Goal: Task Accomplishment & Management: Use online tool/utility

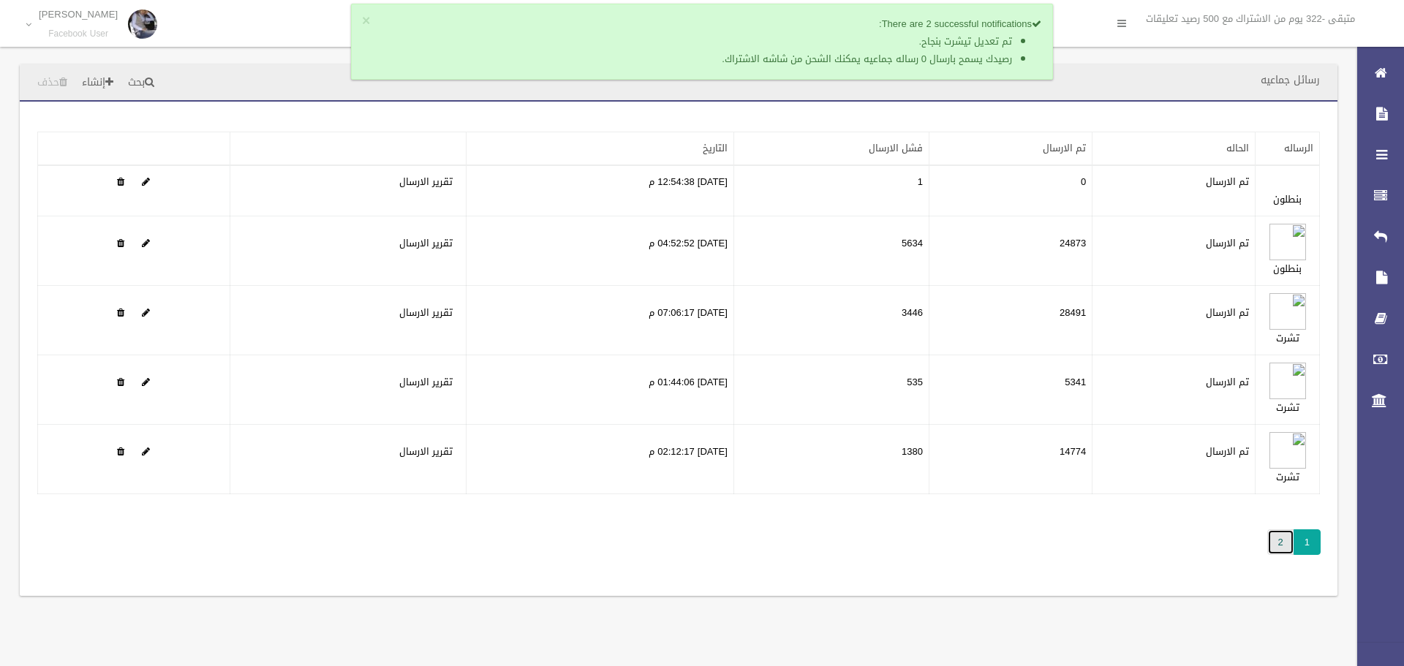
click at [1282, 538] on link "2" at bounding box center [1281, 543] width 27 height 26
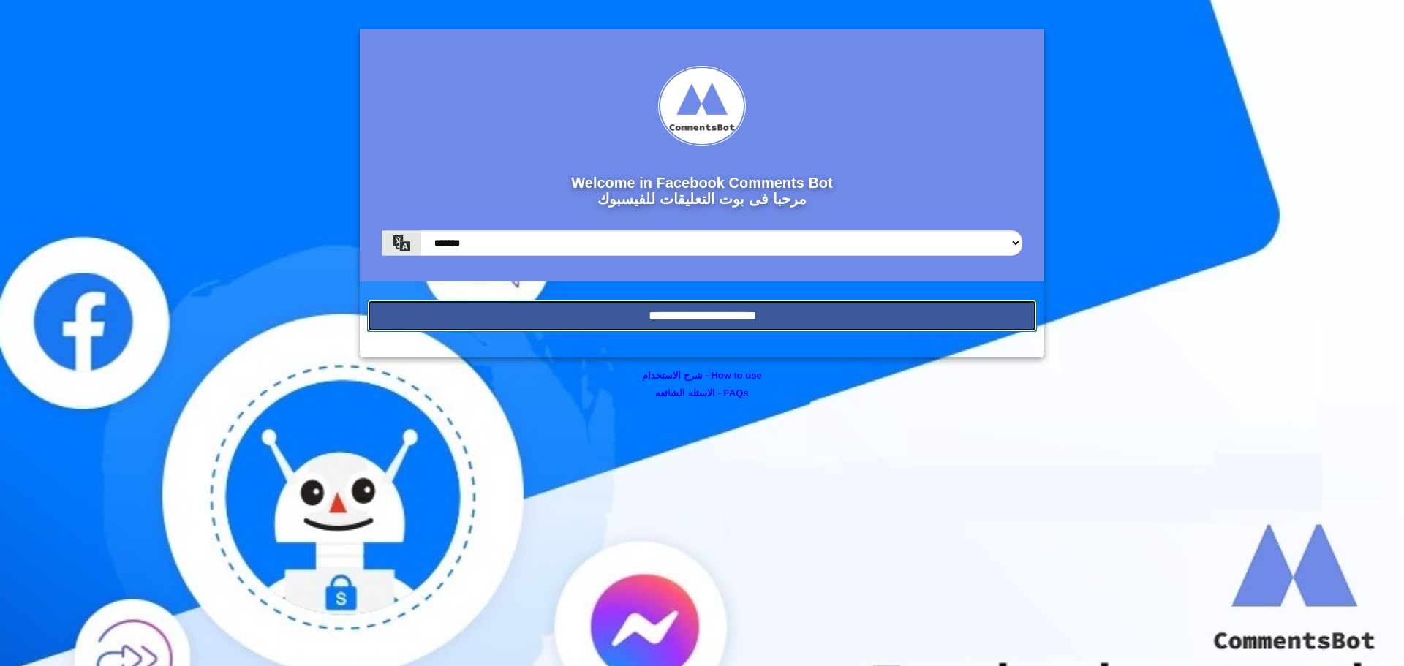
click at [947, 316] on input "**********" at bounding box center [702, 316] width 670 height 32
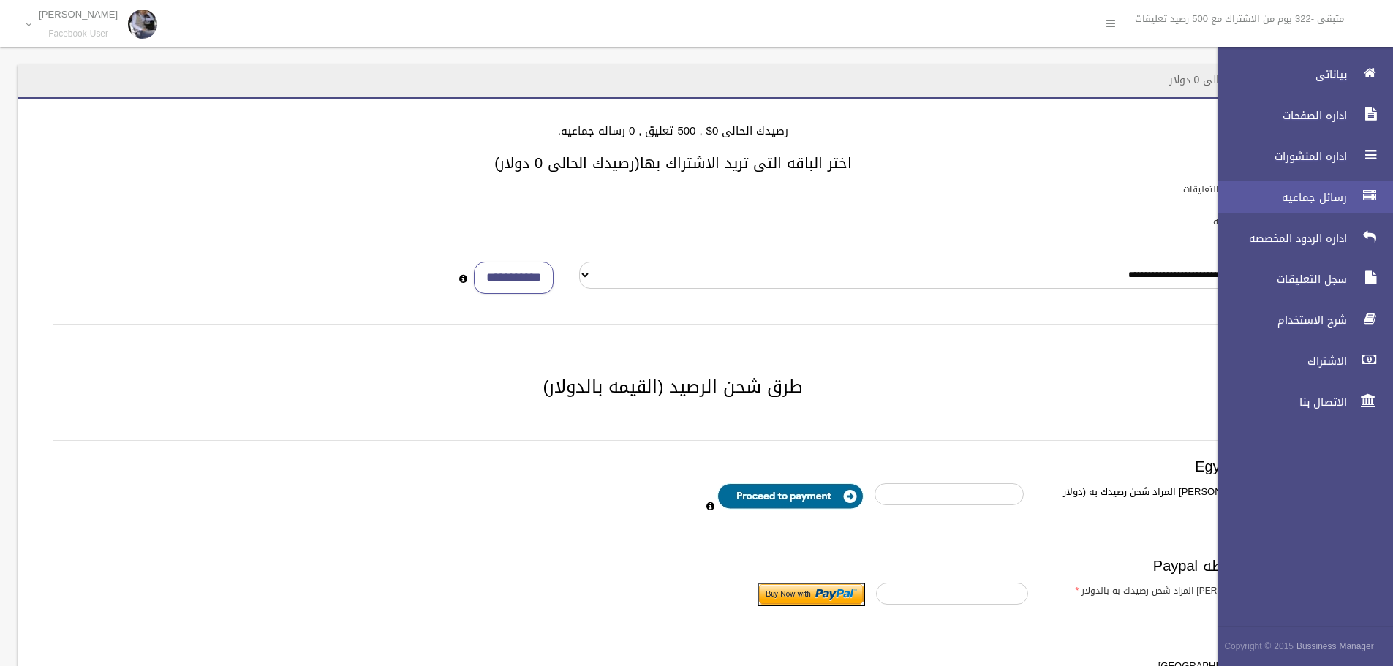
click at [1301, 203] on span "رسائل جماعيه" at bounding box center [1278, 197] width 146 height 15
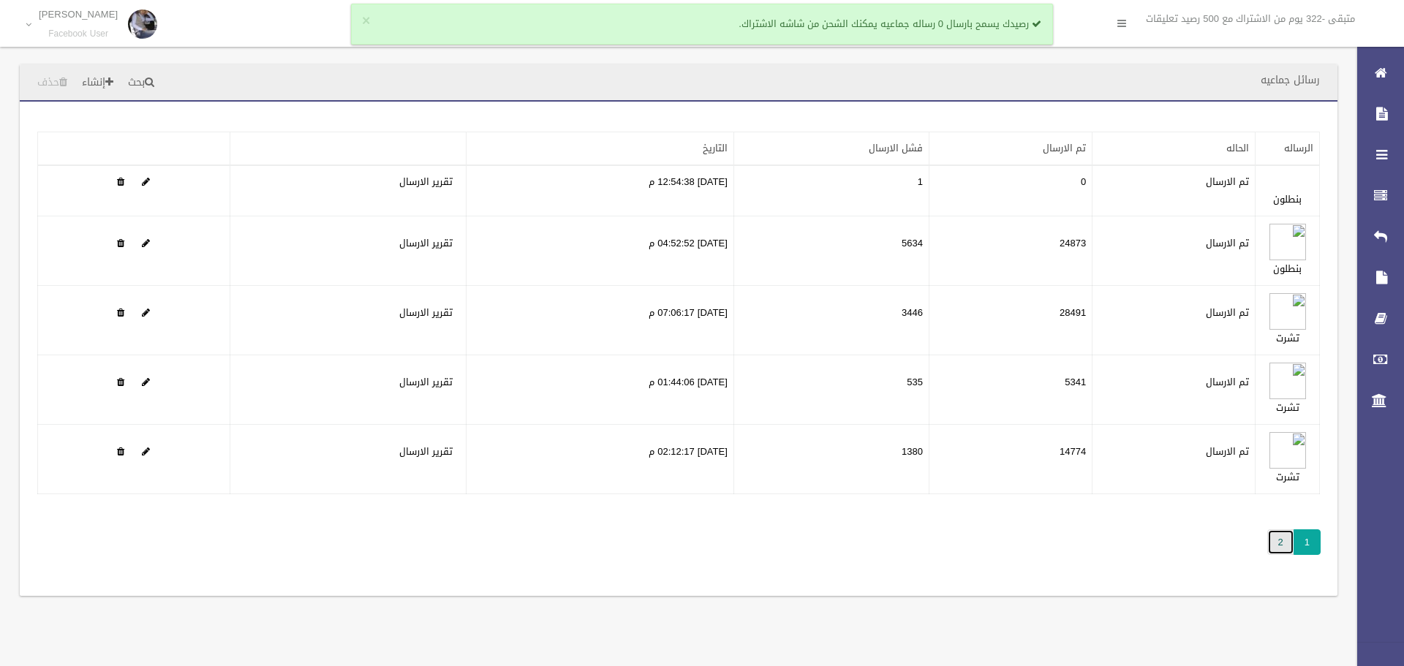
click at [1284, 543] on link "2" at bounding box center [1281, 543] width 27 height 26
